Goal: Transaction & Acquisition: Purchase product/service

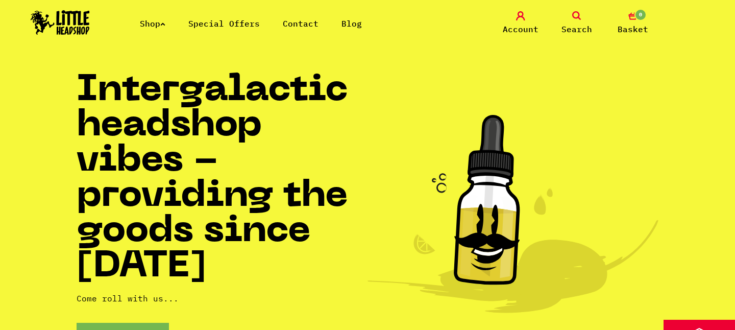
click at [159, 26] on link "Shop" at bounding box center [153, 23] width 26 height 10
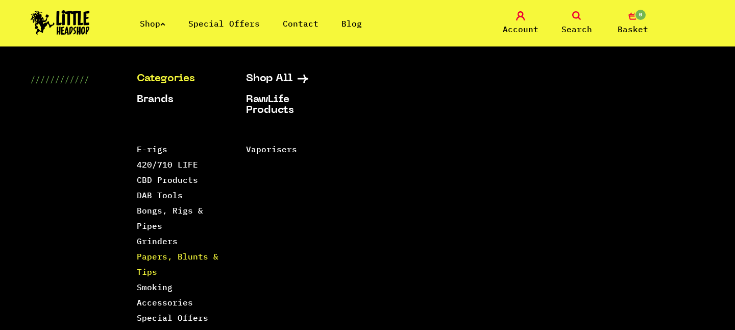
click at [161, 258] on link "Papers, Blunts & Tips" at bounding box center [178, 264] width 82 height 26
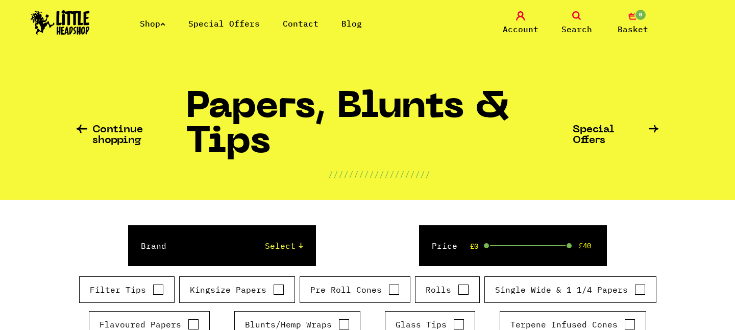
scroll to position [167, 0]
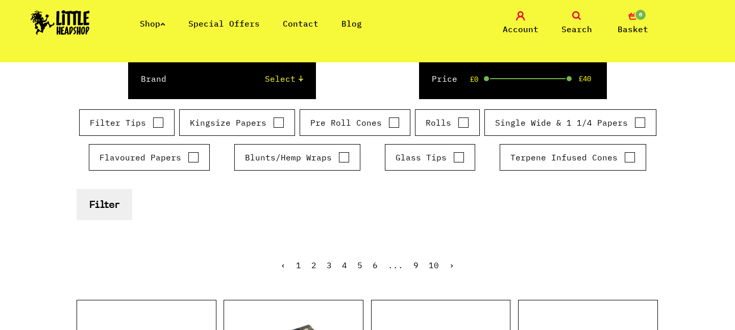
click at [443, 155] on label "Glass Tips" at bounding box center [430, 157] width 69 height 12
click at [453, 155] on input "Glass Tips" at bounding box center [458, 157] width 11 height 10
checkbox input "true"
click at [88, 209] on button "Filter" at bounding box center [105, 204] width 56 height 31
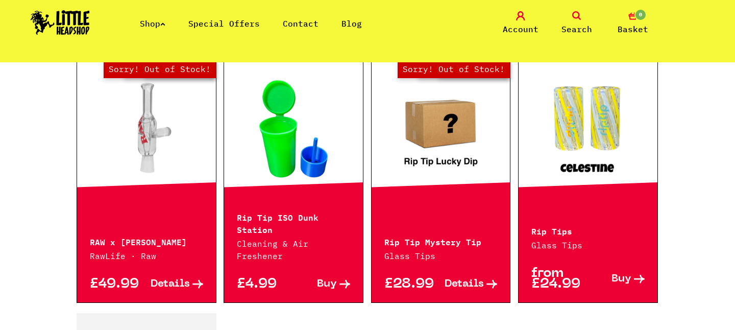
scroll to position [1128, 0]
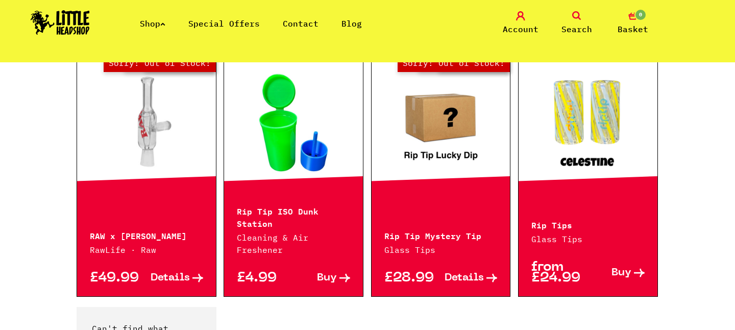
click at [574, 134] on link at bounding box center [588, 122] width 139 height 102
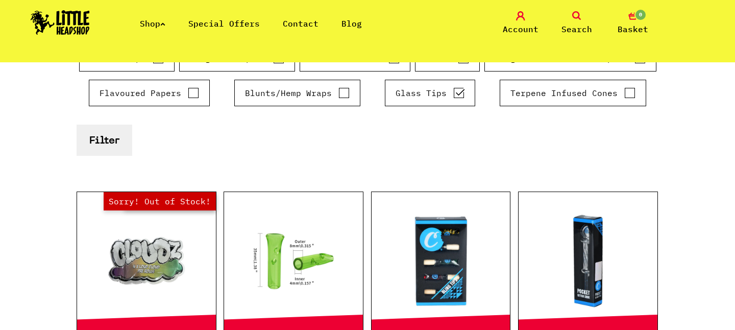
scroll to position [194, 0]
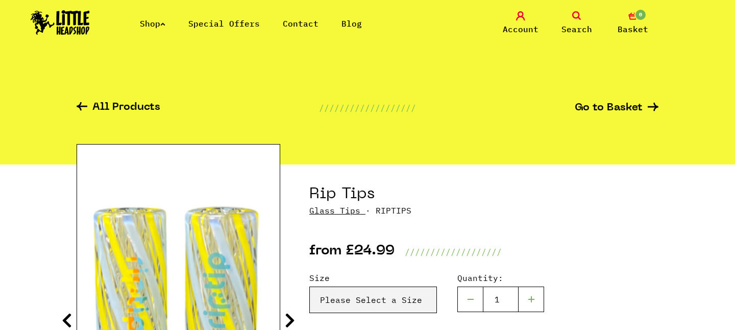
scroll to position [188, 0]
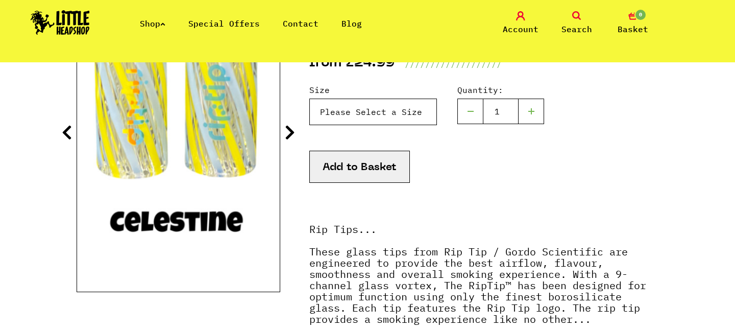
click at [354, 115] on select "Please Select a Size Size 7 - Clear - £24.99 Size 8 - Clear - £24.99 Size 8 - G…" at bounding box center [373, 112] width 128 height 27
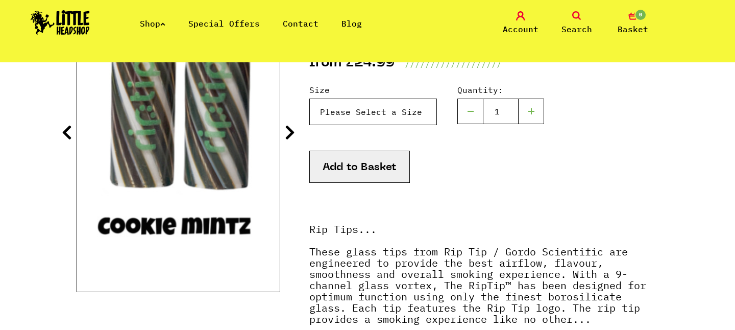
select select "1915"
click at [289, 136] on icon at bounding box center [290, 132] width 10 height 16
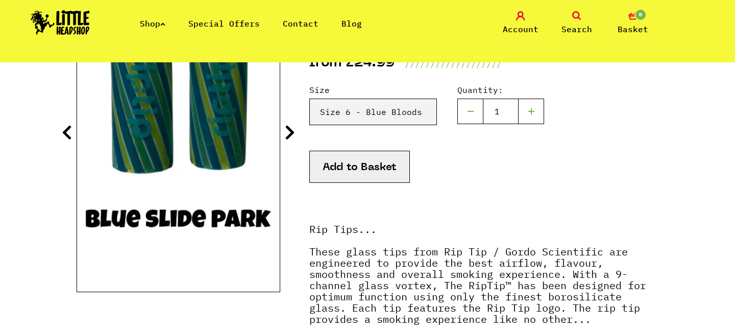
click at [289, 136] on icon at bounding box center [290, 132] width 10 height 16
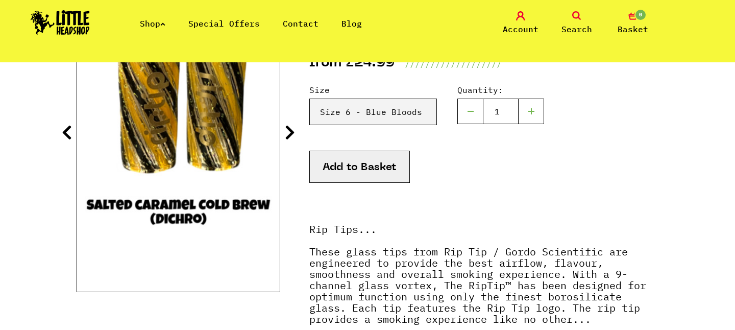
click at [289, 136] on icon at bounding box center [290, 132] width 10 height 16
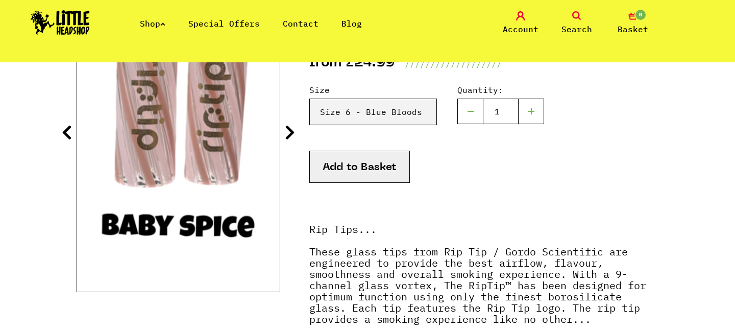
click at [289, 136] on icon at bounding box center [290, 132] width 10 height 16
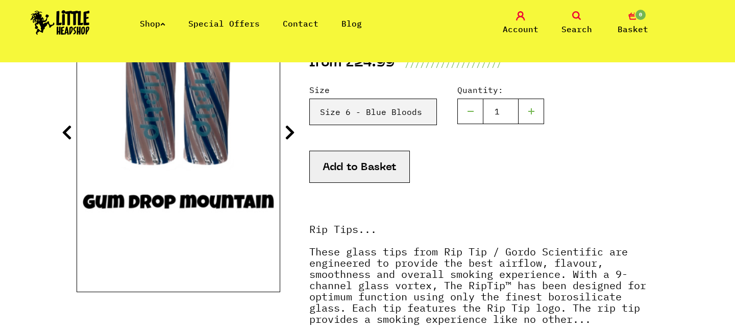
click at [289, 136] on icon at bounding box center [290, 132] width 10 height 16
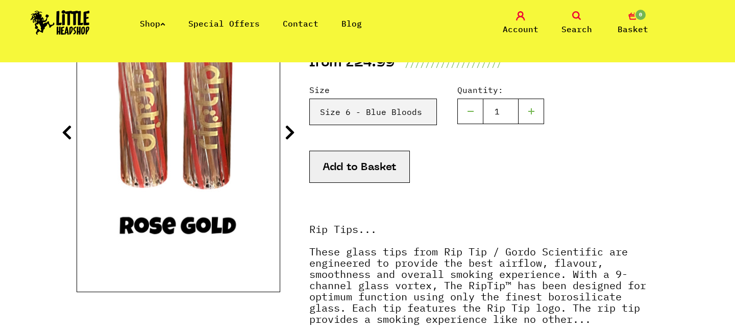
click at [289, 136] on icon at bounding box center [290, 132] width 10 height 16
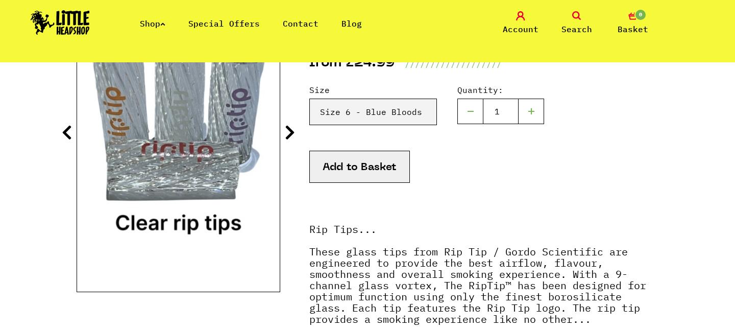
click at [289, 136] on icon at bounding box center [290, 132] width 10 height 16
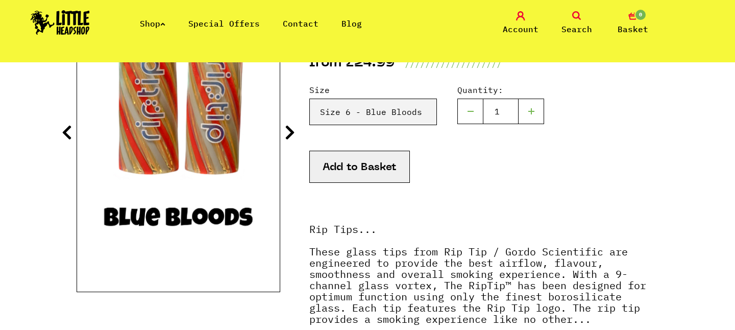
drag, startPoint x: 289, startPoint y: 136, endPoint x: 293, endPoint y: 178, distance: 42.6
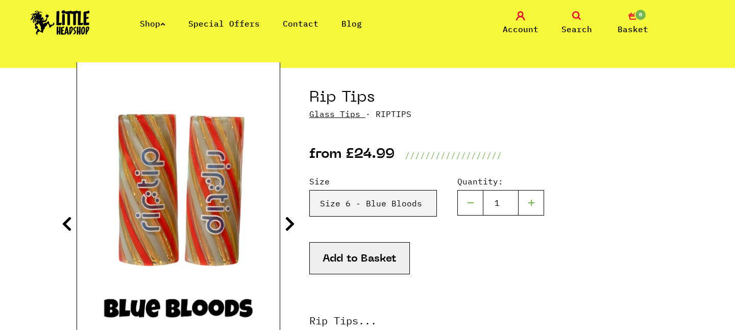
scroll to position [92, 0]
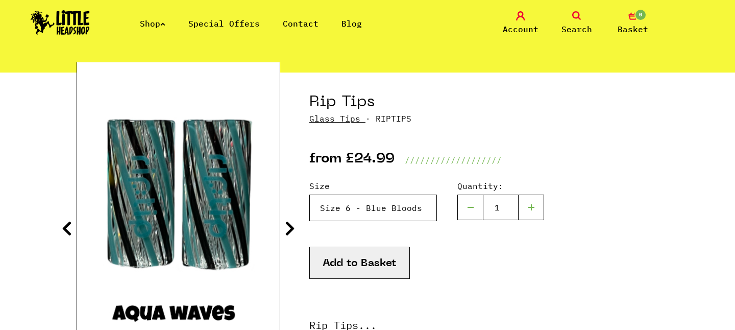
click at [350, 209] on select "Please Select a Size Size 7 - Clear - £24.99 Size 8 - Clear - £24.99 Size 8 - G…" at bounding box center [373, 208] width 128 height 27
